Goal: Task Accomplishment & Management: Manage account settings

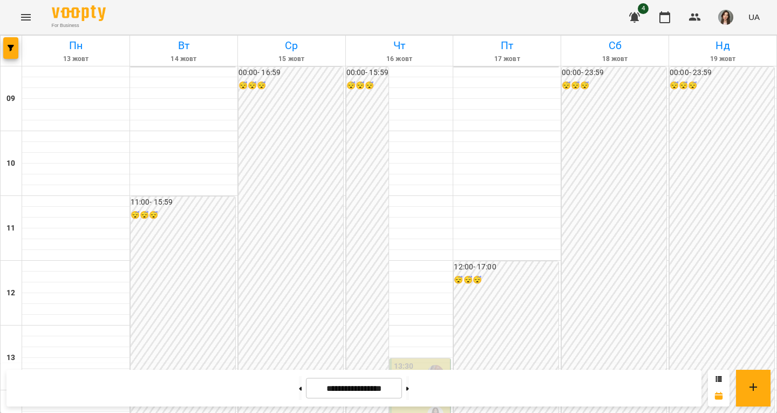
scroll to position [434, 0]
click at [331, 229] on div "00:00 - 16:59 😴😴😴" at bounding box center [291, 320] width 105 height 506
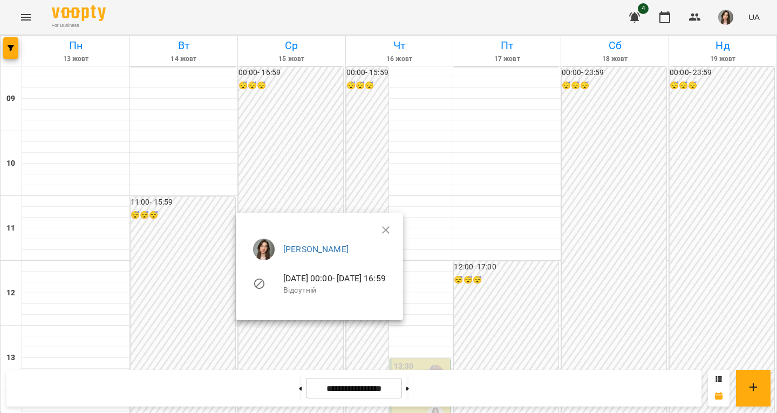
scroll to position [24, 0]
click at [390, 228] on icon "button" at bounding box center [386, 230] width 8 height 8
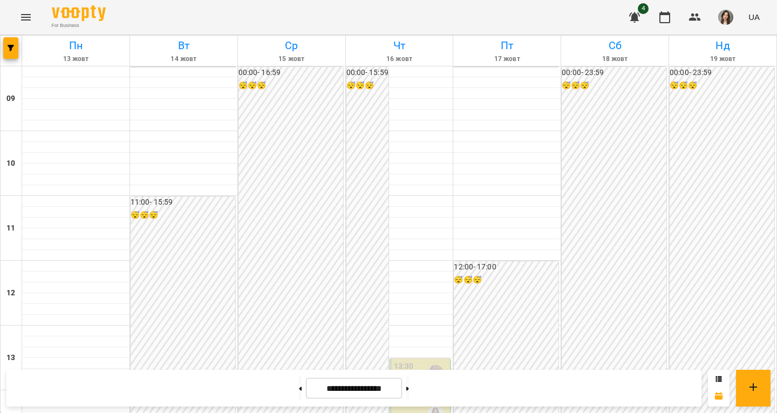
scroll to position [415, 0]
click at [299, 378] on button at bounding box center [300, 388] width 3 height 24
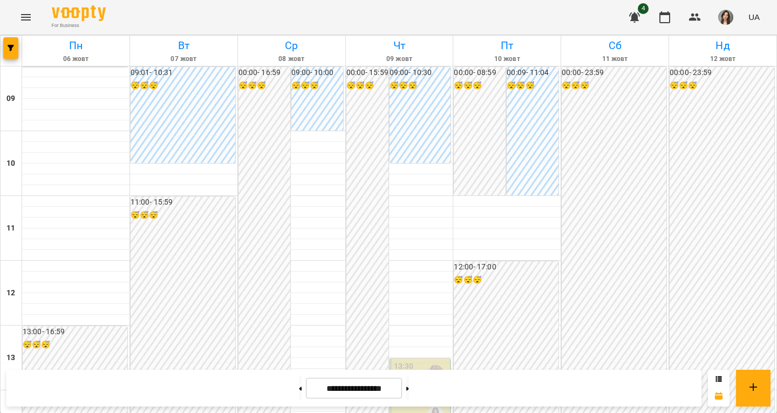
scroll to position [515, 0]
click at [419, 400] on div "**********" at bounding box center [353, 388] width 695 height 37
click at [409, 396] on button at bounding box center [408, 388] width 3 height 24
type input "**********"
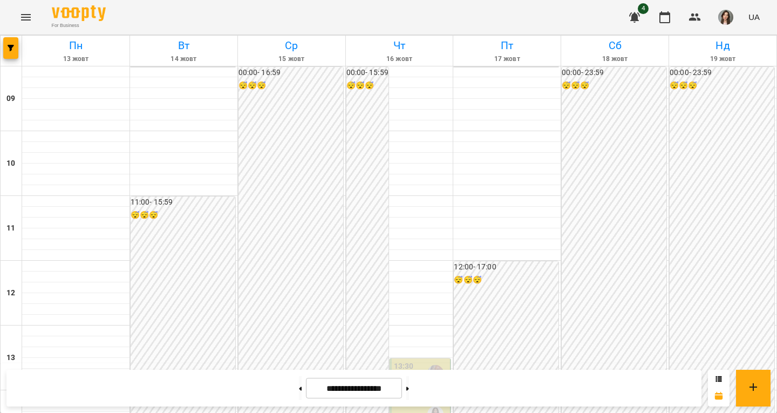
scroll to position [512, 0]
